Goal: Navigation & Orientation: Find specific page/section

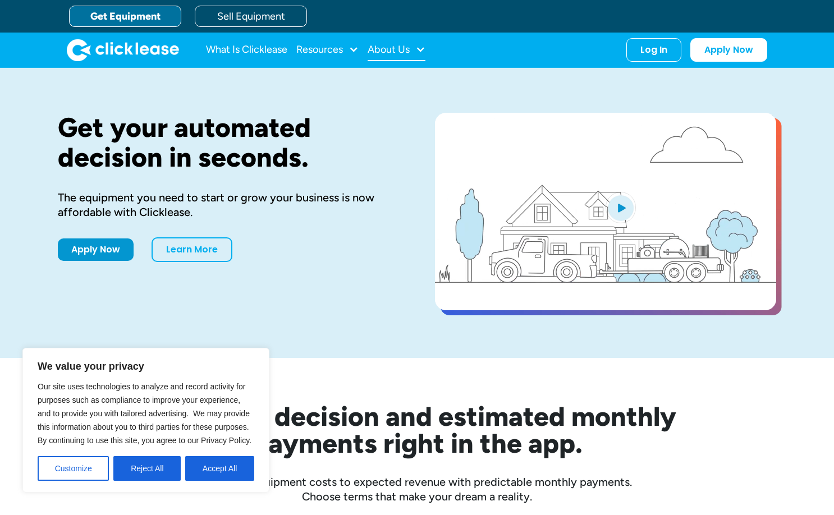
click at [397, 49] on div "About Us" at bounding box center [389, 49] width 42 height 0
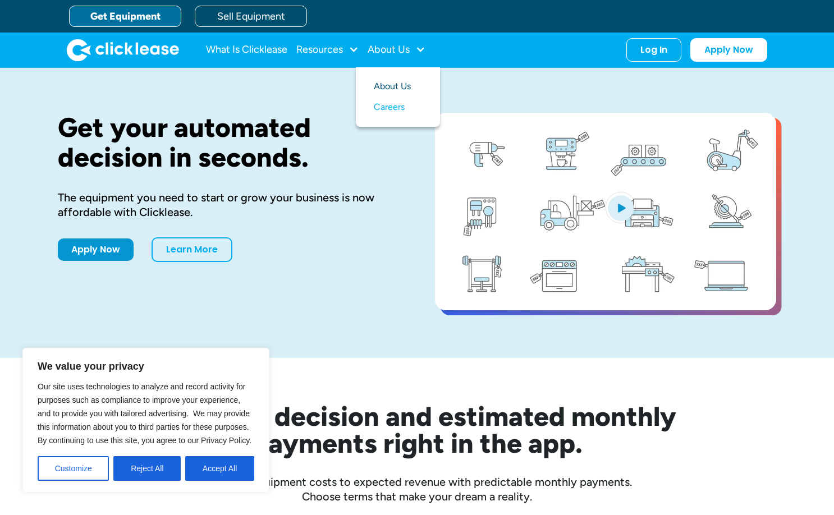
click at [396, 81] on link "About Us" at bounding box center [398, 86] width 48 height 21
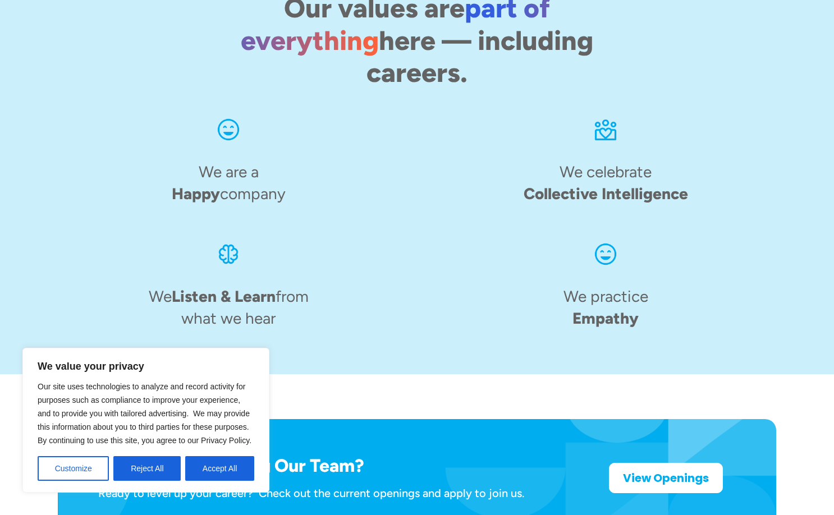
scroll to position [1743, 0]
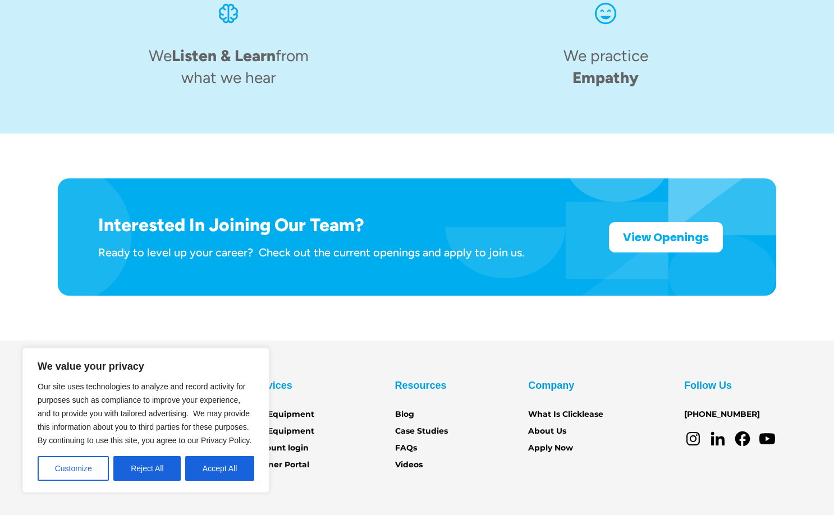
drag, startPoint x: 831, startPoint y: 405, endPoint x: 835, endPoint y: 483, distance: 78.7
click at [148, 454] on div "Our site uses technologies to analyze and record activity for purposes such as …" at bounding box center [146, 430] width 217 height 101
click at [148, 469] on button "Reject All" at bounding box center [146, 468] width 67 height 25
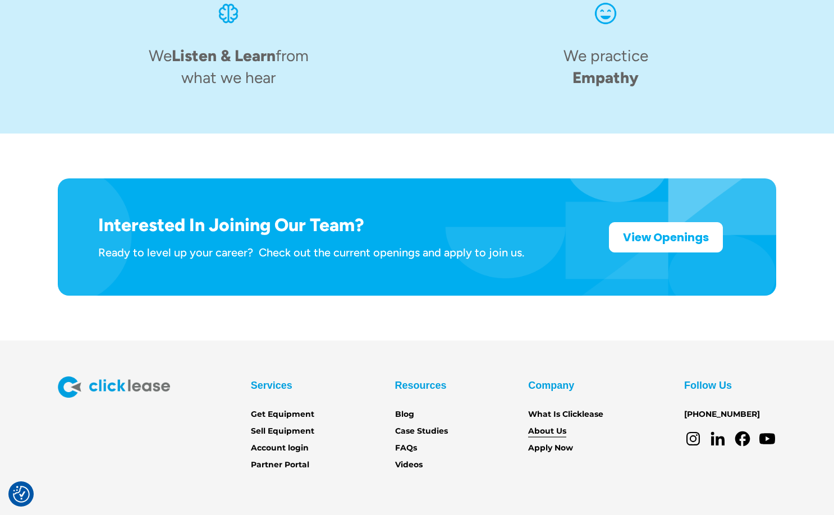
click at [547, 425] on link "About Us" at bounding box center [547, 431] width 38 height 12
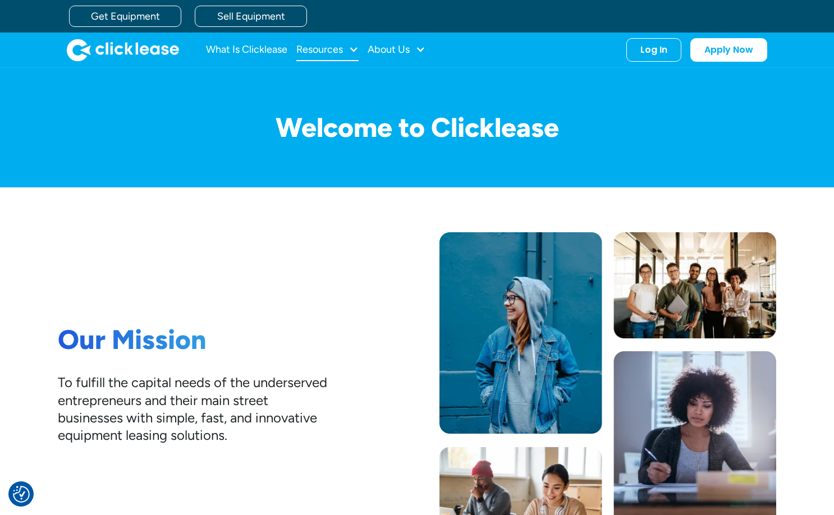
click at [350, 49] on div at bounding box center [354, 49] width 10 height 10
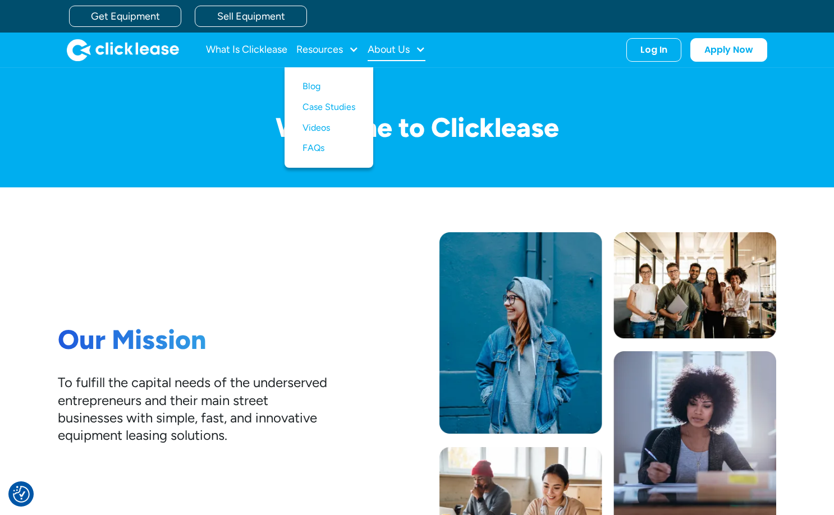
click at [419, 51] on div at bounding box center [420, 49] width 10 height 10
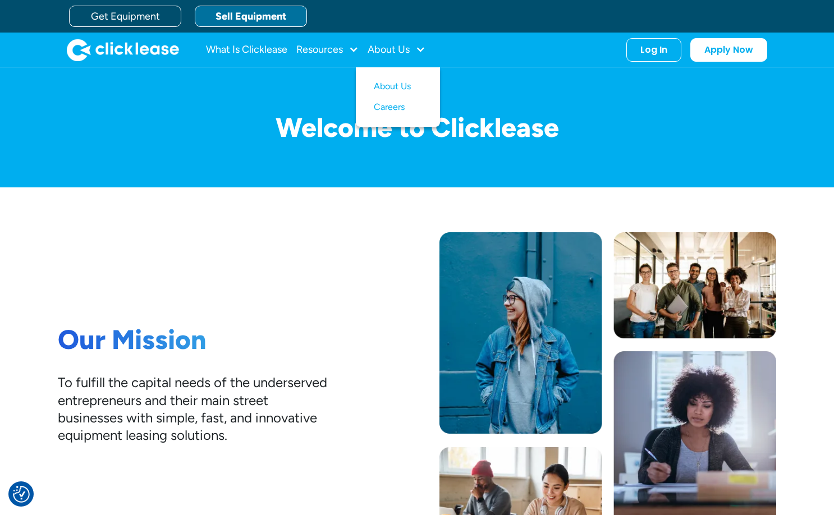
click at [245, 14] on link "Sell Equipment" at bounding box center [251, 16] width 112 height 21
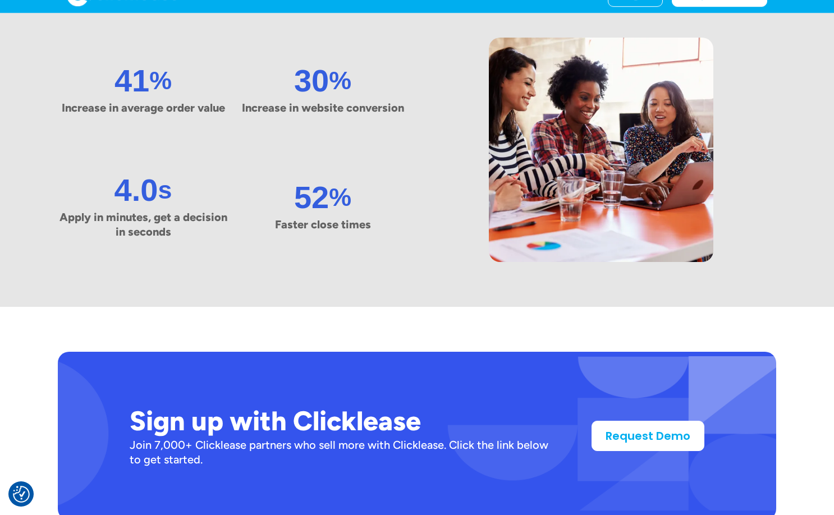
scroll to position [611, 0]
